Goal: Download file/media

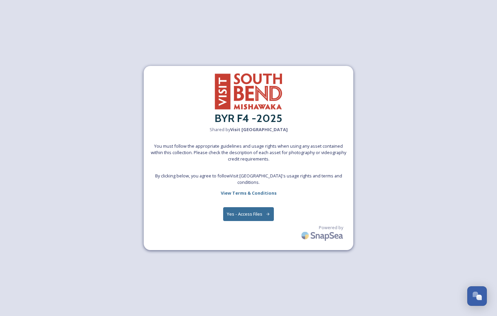
click at [251, 215] on button "Yes - Access Files" at bounding box center [248, 214] width 51 height 14
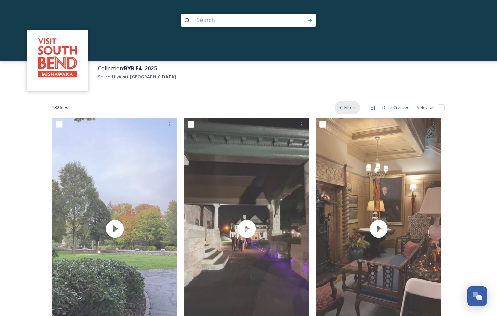
click at [343, 103] on div "Filters" at bounding box center [347, 107] width 25 height 13
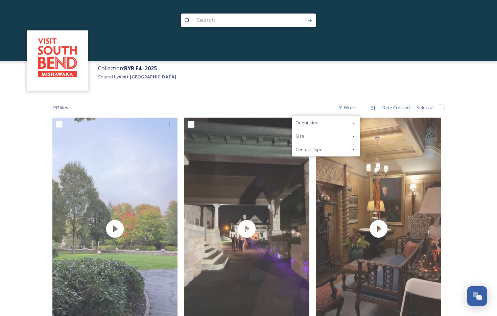
click at [315, 149] on span "Content Type" at bounding box center [309, 149] width 27 height 6
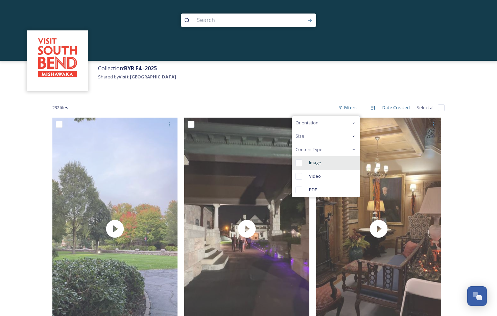
click at [311, 163] on span "Image" at bounding box center [315, 163] width 12 height 6
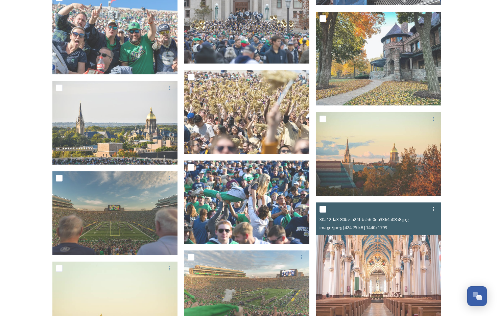
scroll to position [1272, 0]
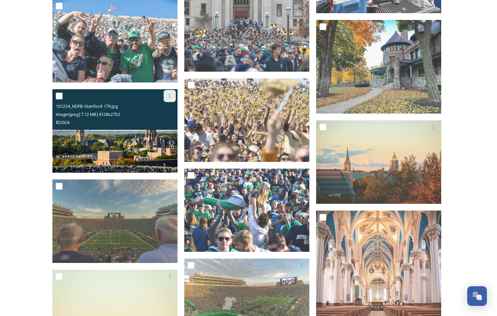
click at [169, 96] on icon at bounding box center [169, 95] width 5 height 5
click at [168, 125] on span "Download" at bounding box center [162, 124] width 21 height 6
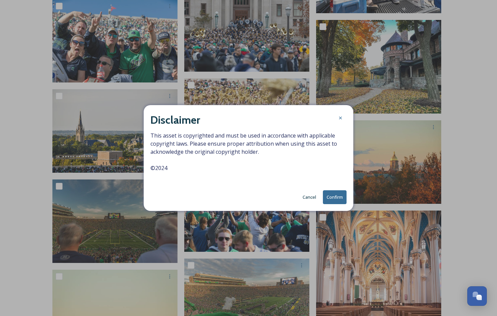
click at [339, 198] on button "Confirm" at bounding box center [335, 197] width 24 height 14
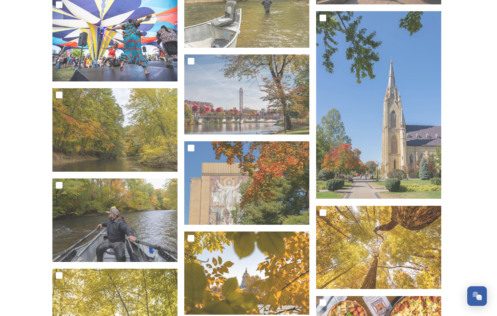
scroll to position [5018, 0]
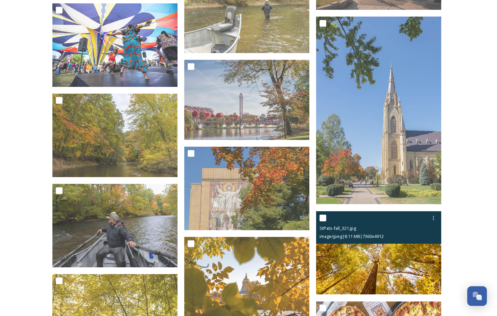
click at [323, 218] on input "checkbox" at bounding box center [323, 218] width 7 height 7
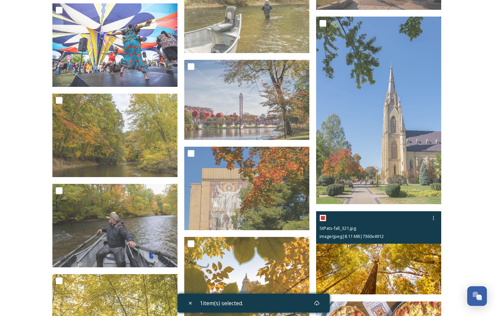
click at [323, 215] on input "checkbox" at bounding box center [323, 218] width 7 height 7
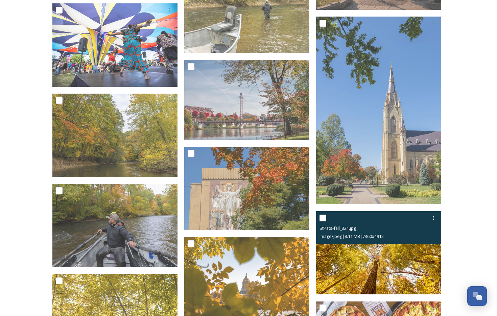
click at [325, 218] on input "checkbox" at bounding box center [323, 218] width 7 height 7
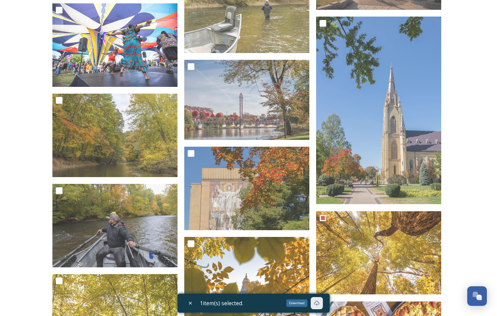
click at [320, 302] on icon at bounding box center [317, 303] width 5 height 5
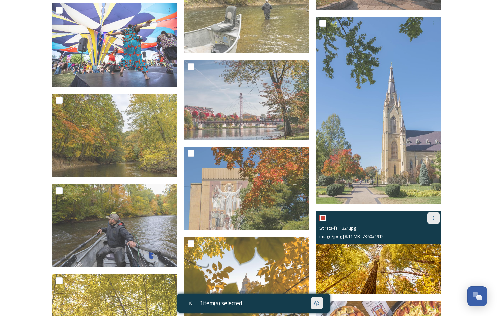
click at [436, 215] on icon at bounding box center [433, 217] width 5 height 5
click at [421, 244] on span "Download" at bounding box center [425, 246] width 21 height 6
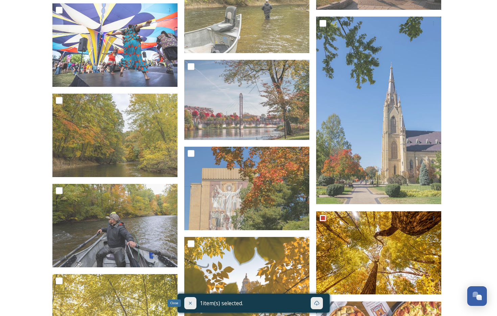
click at [190, 305] on icon at bounding box center [190, 303] width 5 height 5
checkbox input "false"
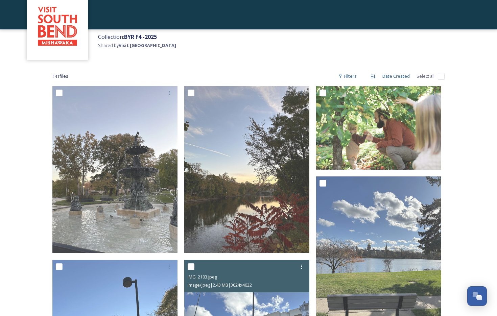
scroll to position [0, 0]
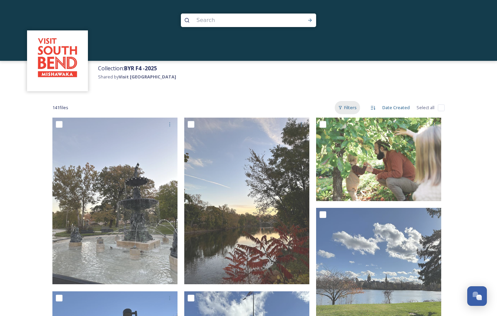
click at [344, 110] on div "Filters" at bounding box center [347, 107] width 25 height 13
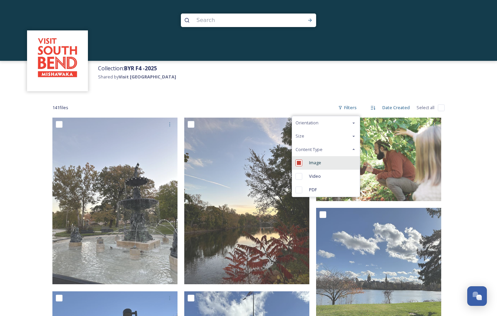
click at [301, 164] on input "checkbox" at bounding box center [299, 163] width 7 height 7
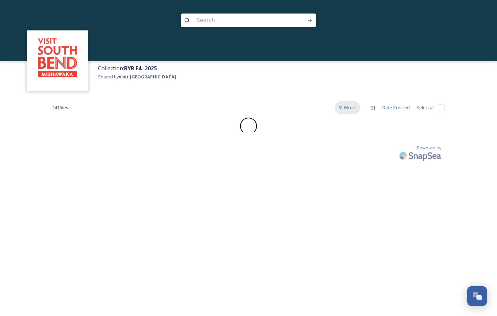
click at [347, 107] on div "Filters" at bounding box center [347, 107] width 25 height 13
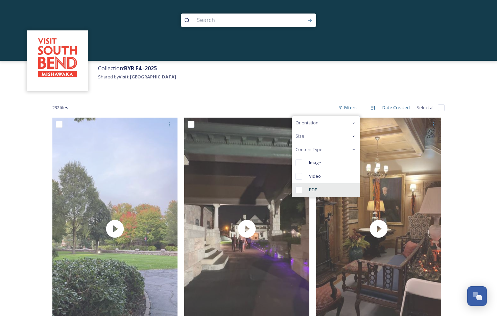
click at [302, 186] on div "PDF" at bounding box center [326, 190] width 68 height 14
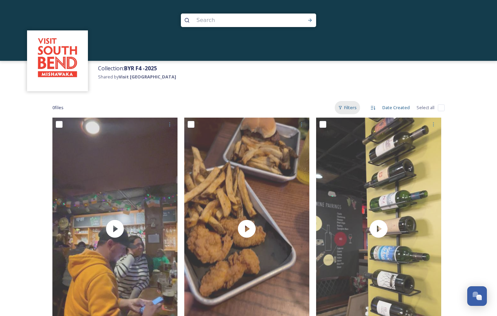
click at [343, 111] on div "Filters" at bounding box center [347, 107] width 25 height 13
click at [307, 108] on div "0 file s Filters Date Created Select all" at bounding box center [248, 107] width 392 height 13
